Goal: Task Accomplishment & Management: Manage account settings

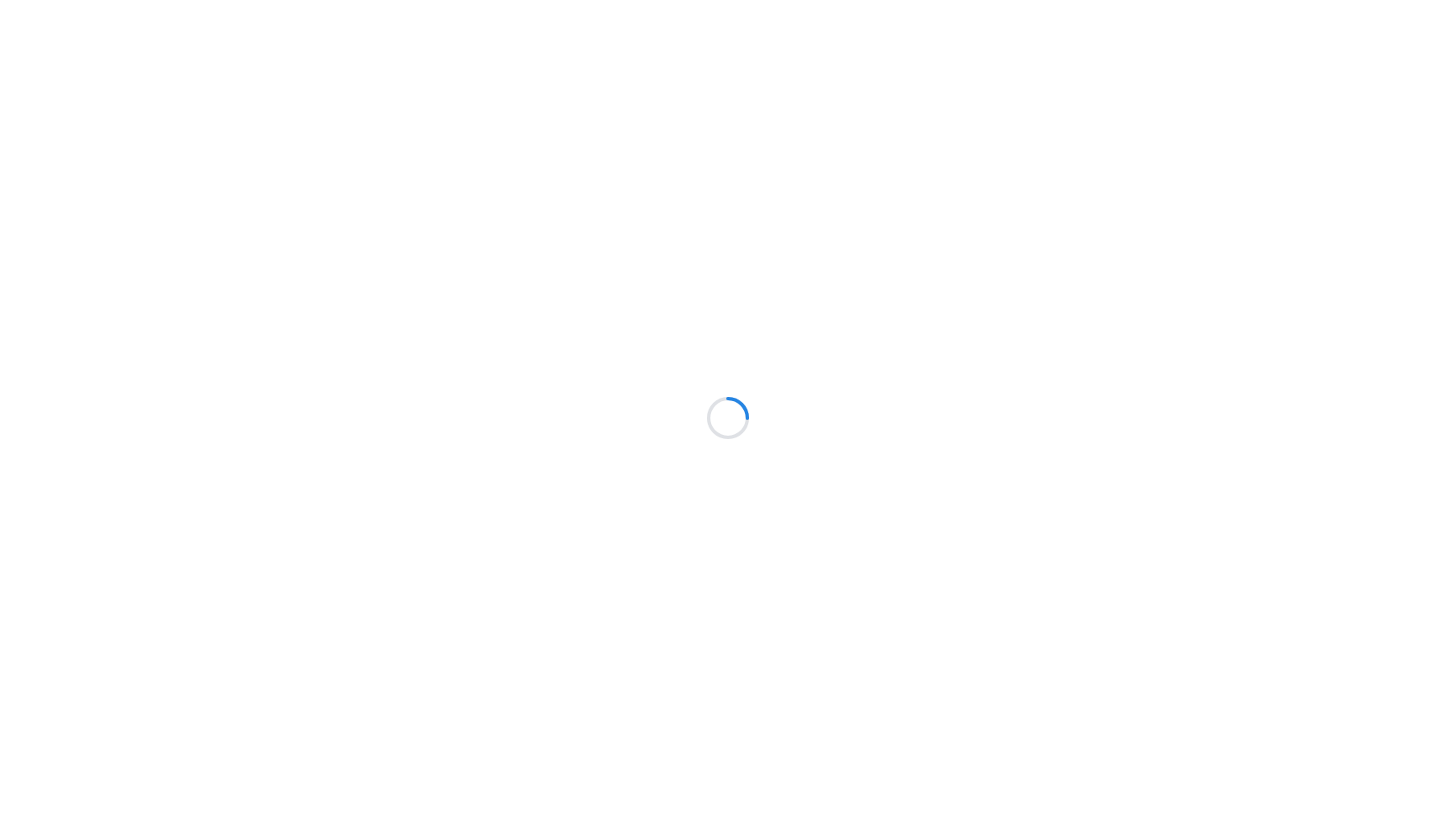
click at [140, 200] on div at bounding box center [728, 418] width 1456 height 836
